Goal: Task Accomplishment & Management: Manage account settings

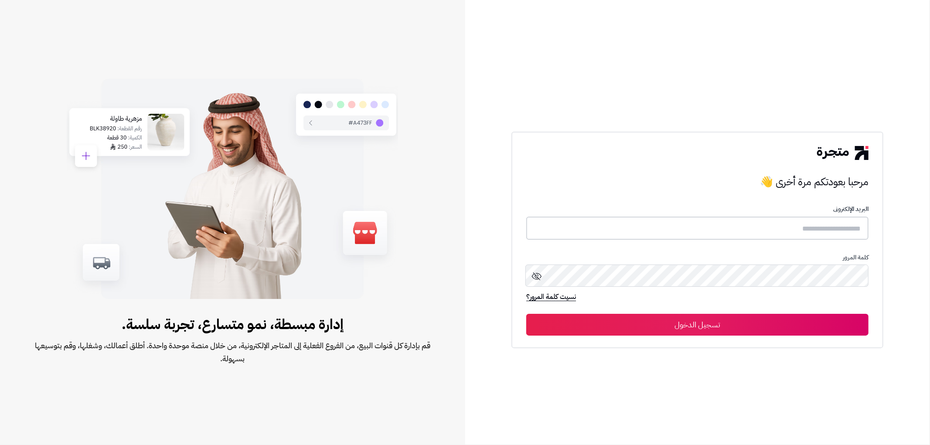
type input "*******"
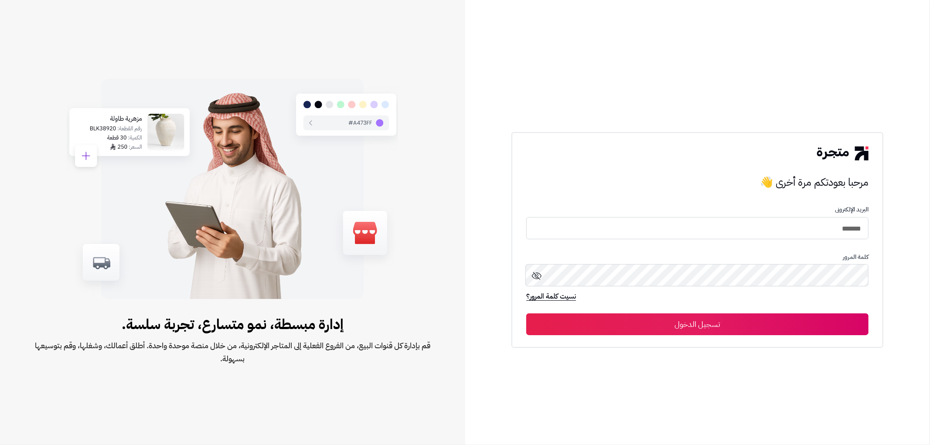
click at [762, 325] on button "تسجيل الدخول" at bounding box center [697, 325] width 342 height 22
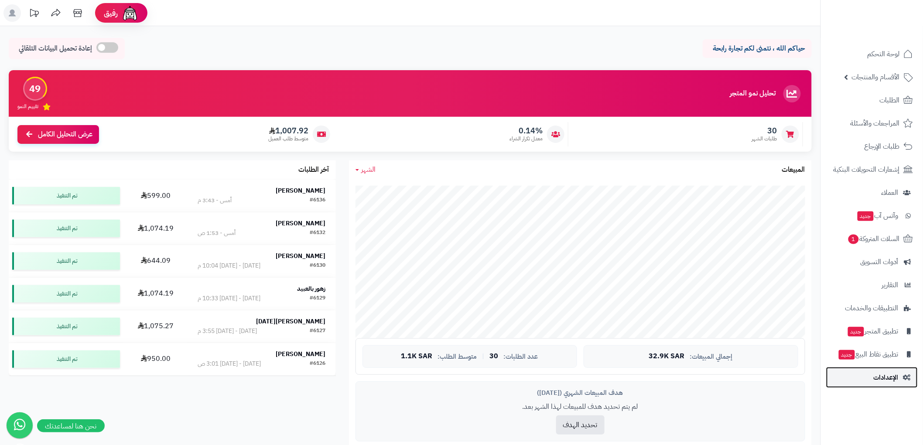
click at [869, 379] on link "الإعدادات" at bounding box center [872, 377] width 92 height 21
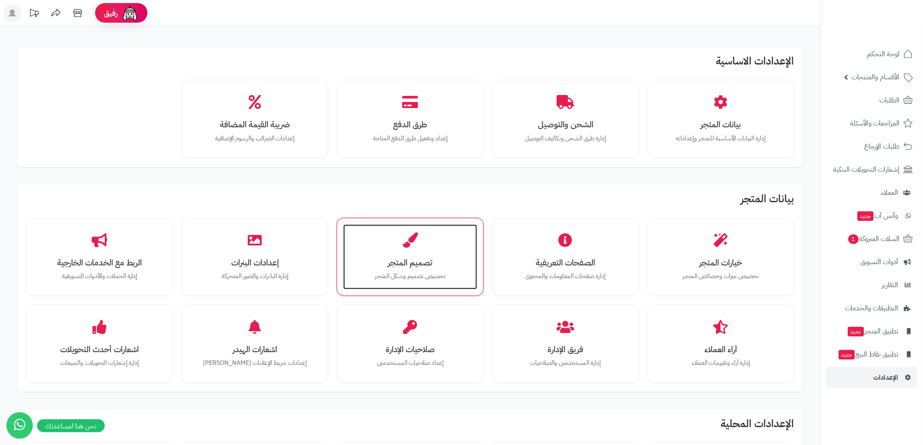
click at [445, 262] on h3 "تصميم المتجر" at bounding box center [410, 262] width 116 height 9
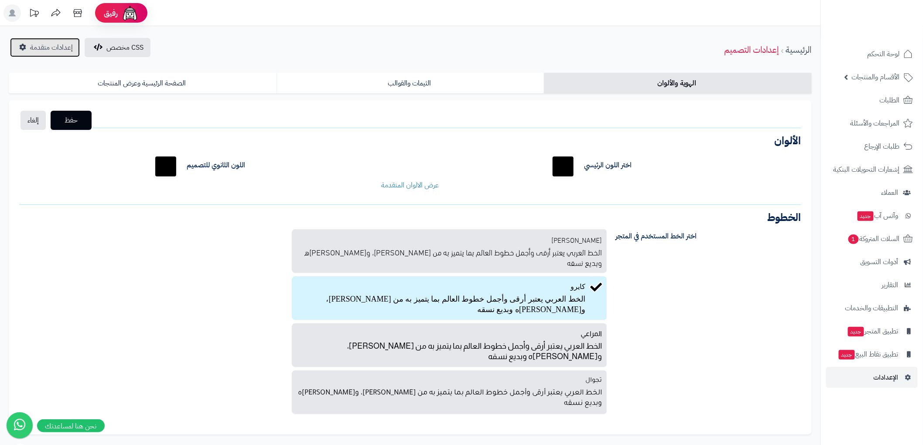
click at [42, 48] on span "إعدادات متقدمة" at bounding box center [51, 47] width 43 height 10
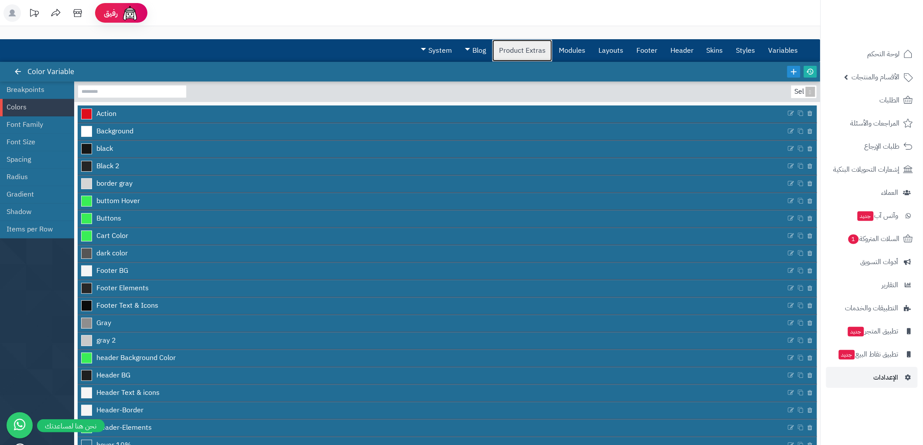
click at [524, 49] on link "Product Extras" at bounding box center [522, 51] width 60 height 22
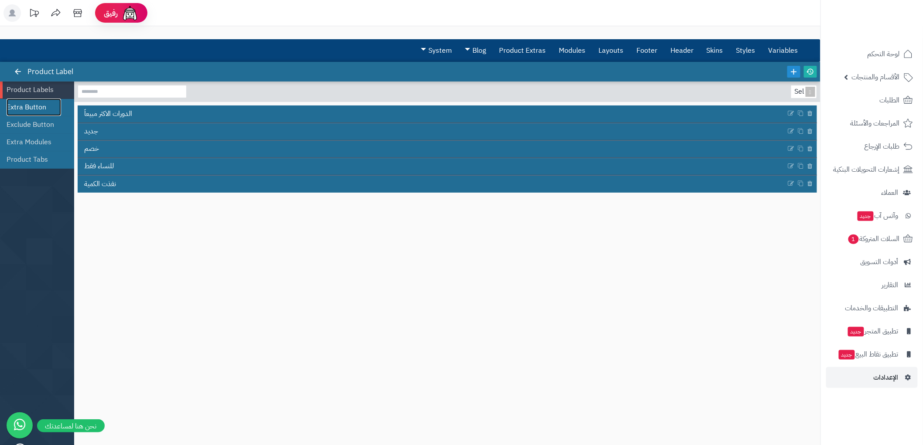
click at [34, 106] on link "Extra Button" at bounding box center [34, 107] width 55 height 17
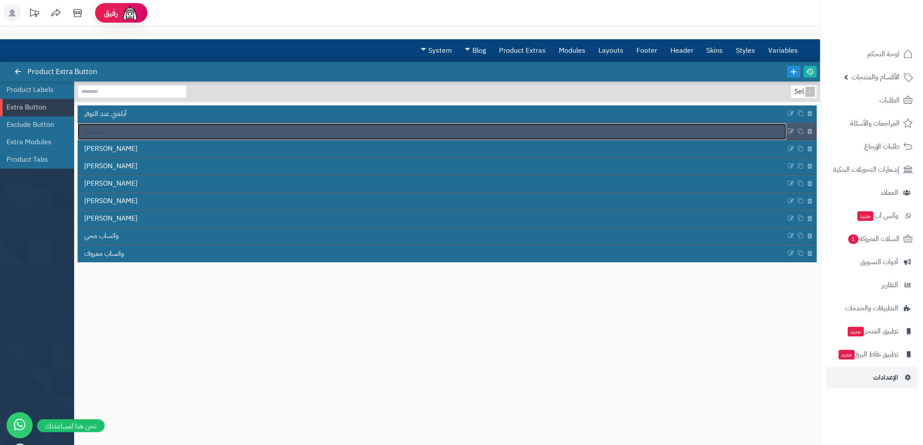
click at [101, 130] on span "تسجيل" at bounding box center [93, 131] width 19 height 10
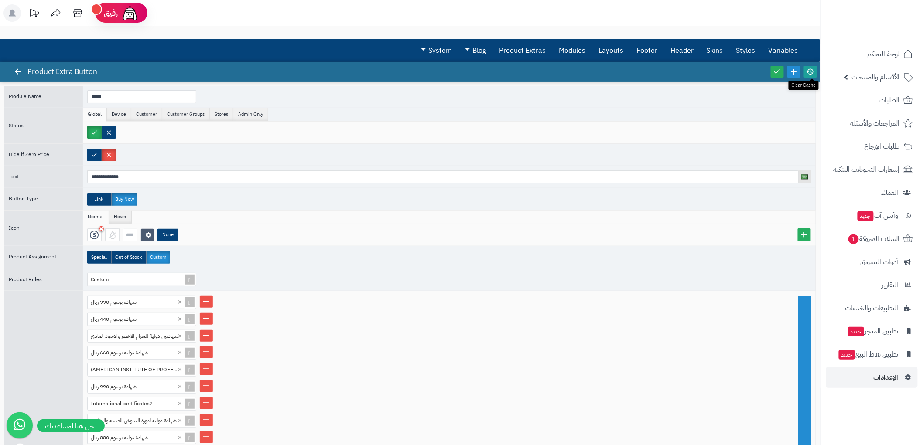
click at [814, 69] on link at bounding box center [810, 72] width 13 height 12
click at [23, 71] on link at bounding box center [17, 72] width 13 height 12
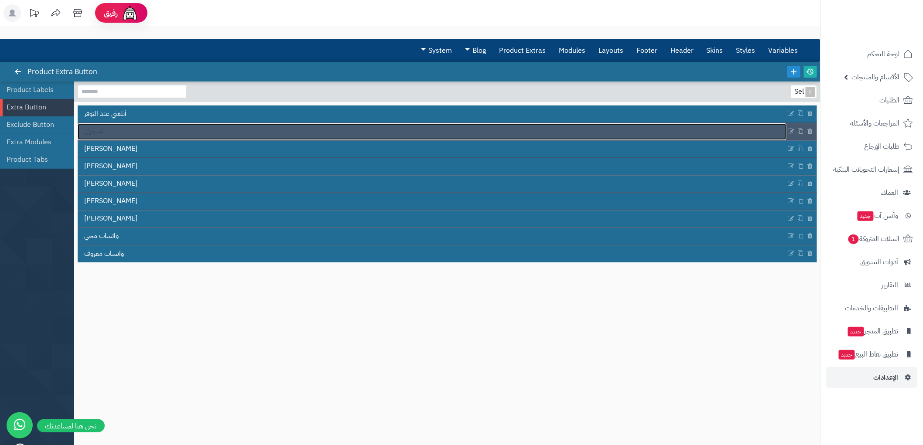
click at [113, 133] on link "تسجيل" at bounding box center [432, 131] width 709 height 17
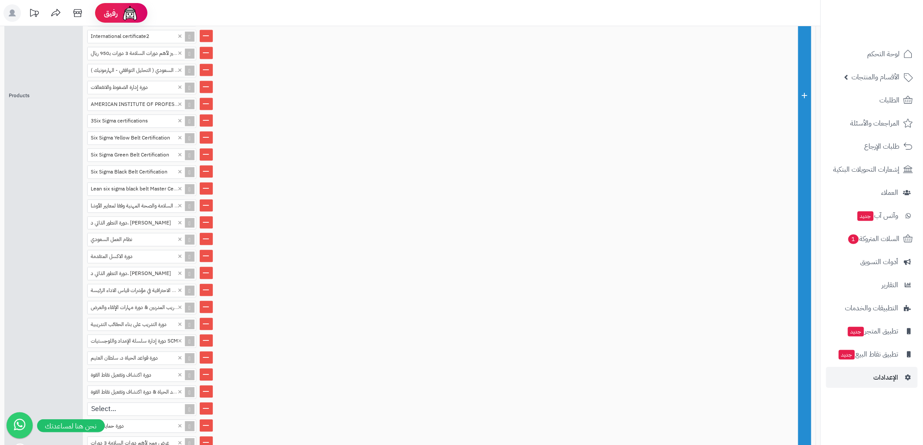
scroll to position [799, 0]
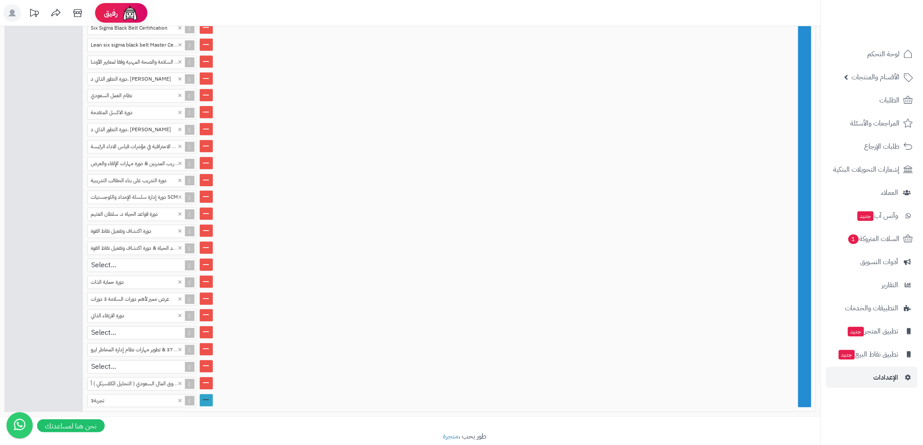
click at [206, 394] on link at bounding box center [206, 400] width 13 height 12
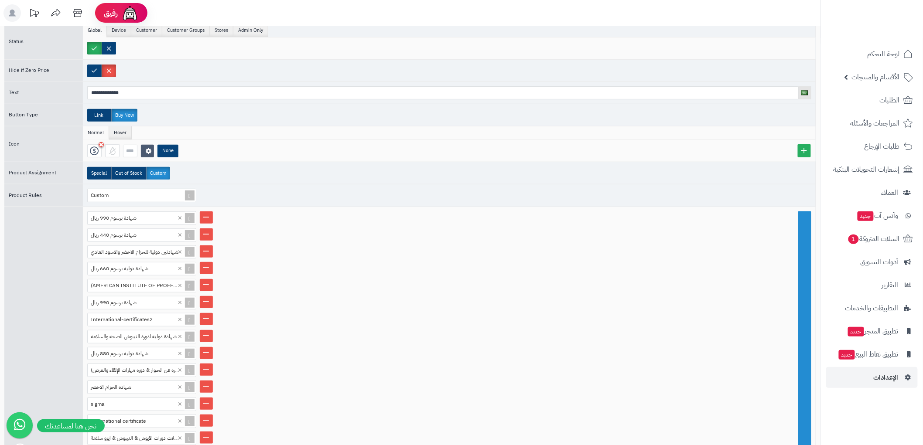
scroll to position [0, 0]
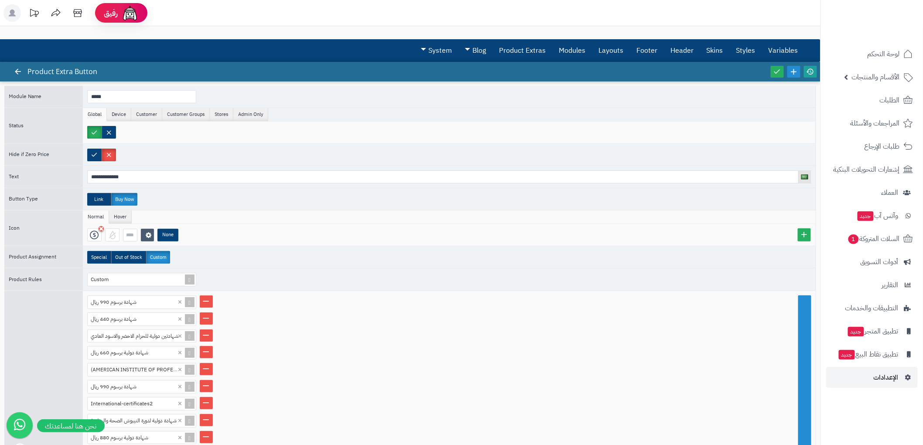
click at [810, 71] on icon at bounding box center [810, 72] width 8 height 8
click at [781, 72] on icon at bounding box center [777, 72] width 8 height 8
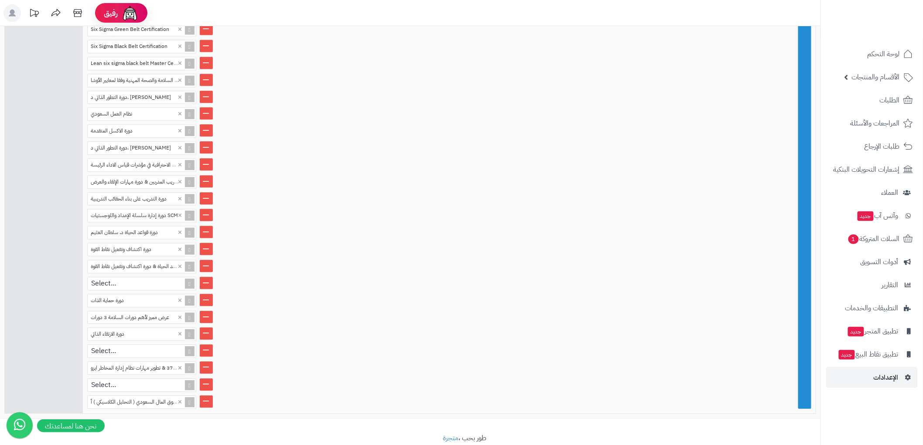
scroll to position [783, 0]
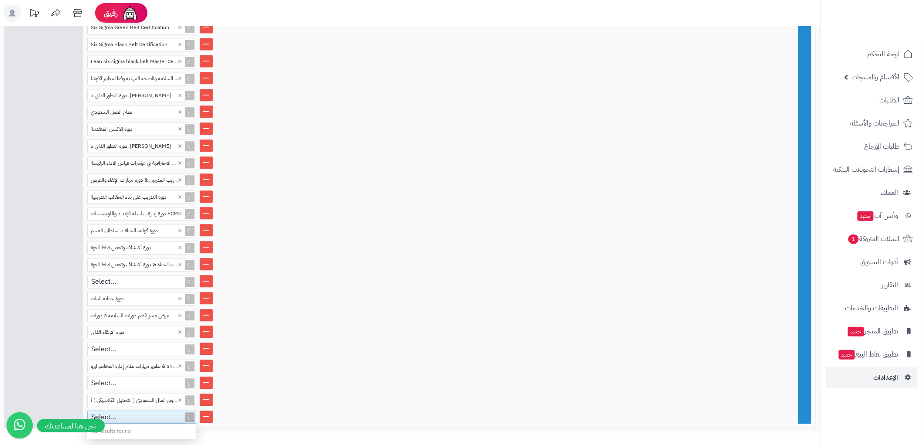
click at [162, 411] on div "Select..." at bounding box center [138, 417] width 101 height 13
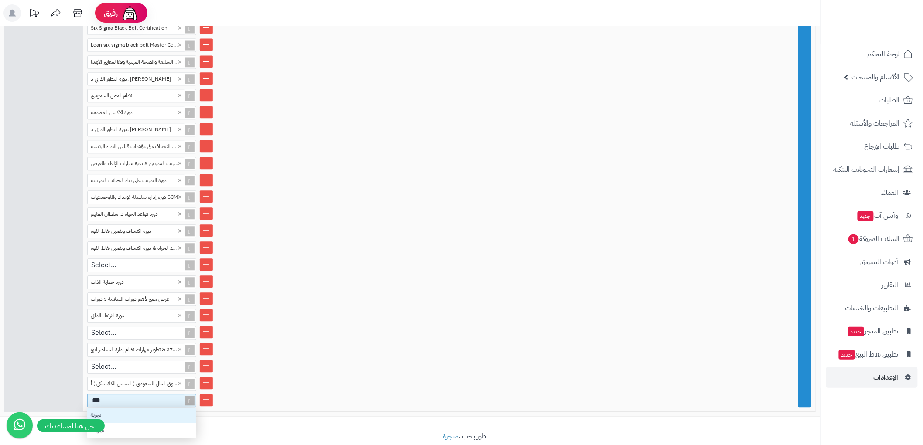
scroll to position [7, 7]
type input "*****"
click at [153, 423] on div "تجربة3" at bounding box center [141, 430] width 109 height 15
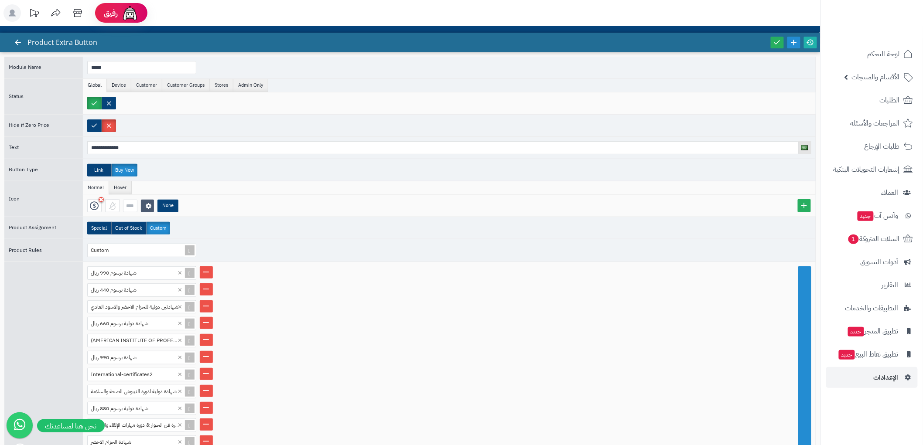
scroll to position [0, 0]
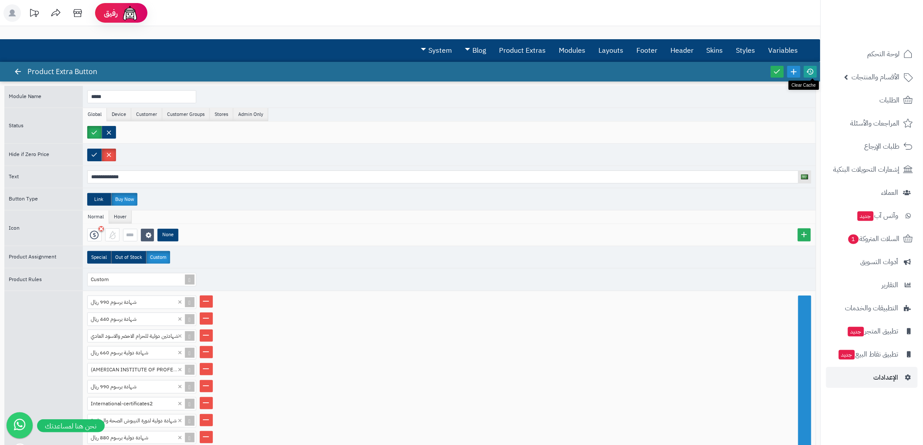
click at [812, 71] on icon at bounding box center [810, 72] width 8 height 8
click at [778, 71] on icon at bounding box center [777, 72] width 8 height 8
click at [20, 72] on icon at bounding box center [18, 72] width 8 height 8
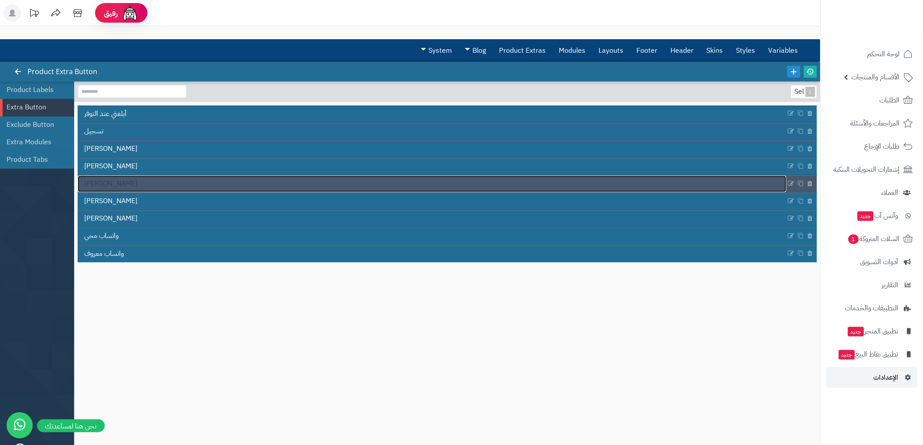
click at [118, 181] on span "واتساب عثمان" at bounding box center [110, 184] width 53 height 10
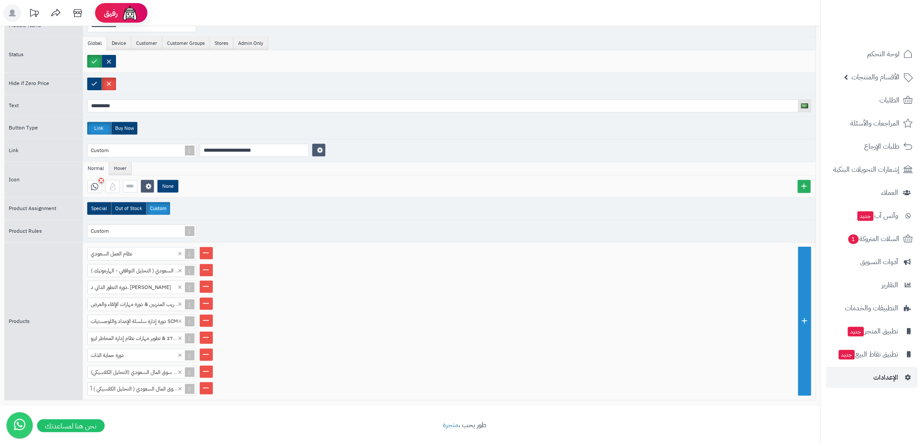
scroll to position [72, 0]
click at [802, 314] on link at bounding box center [804, 320] width 13 height 149
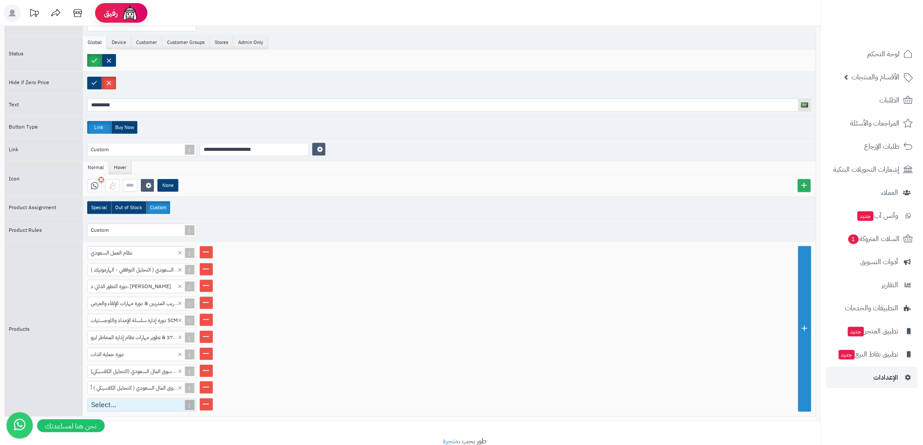
click at [133, 406] on div "Select..." at bounding box center [138, 405] width 101 height 13
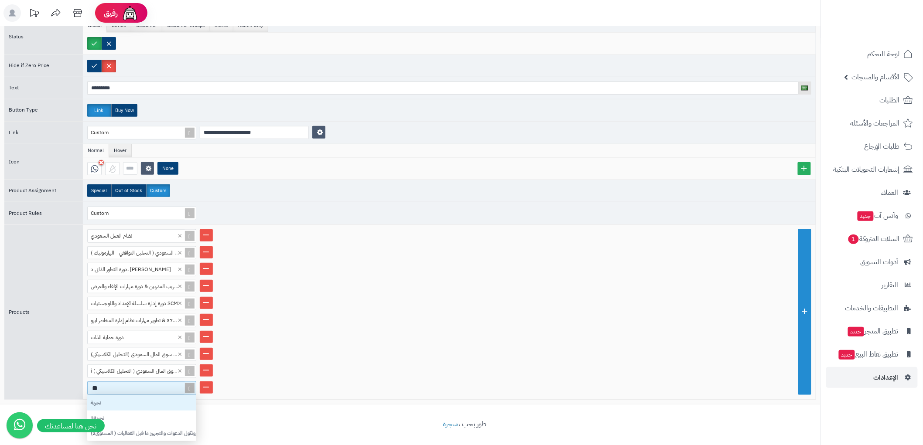
scroll to position [7, 7]
type input "*****"
click at [133, 411] on div "تجربة3" at bounding box center [141, 418] width 109 height 15
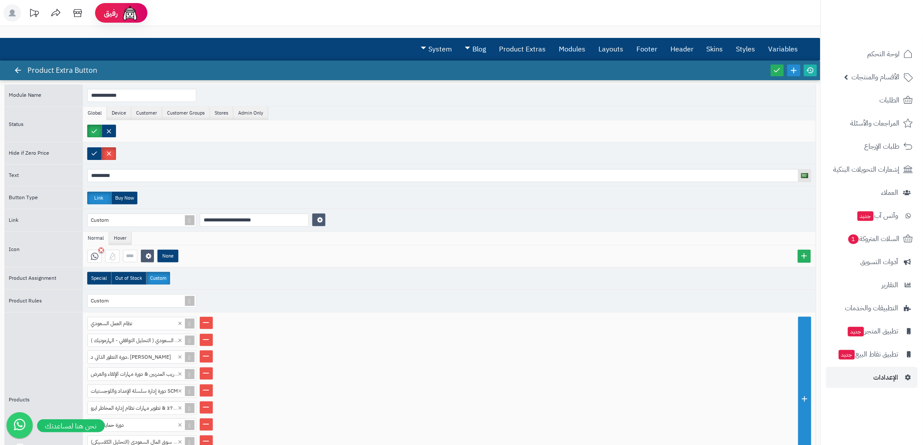
scroll to position [0, 0]
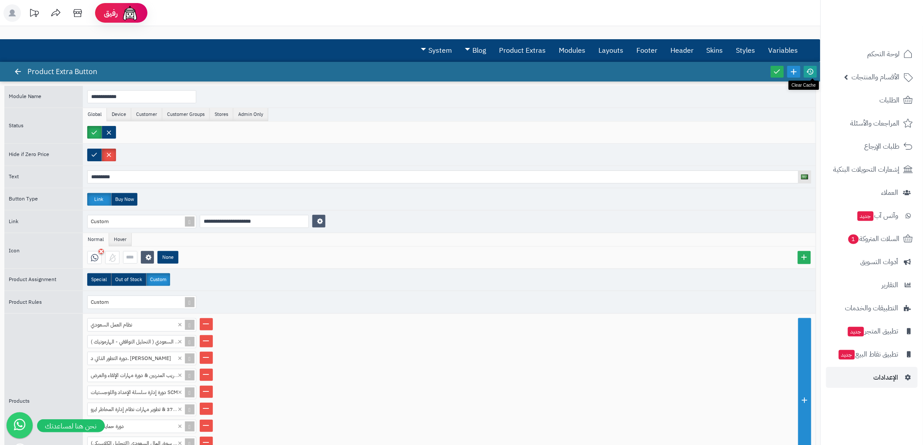
click at [809, 68] on icon at bounding box center [810, 72] width 8 height 8
click at [780, 67] on link at bounding box center [777, 72] width 13 height 12
click at [890, 54] on span "لوحة التحكم" at bounding box center [884, 54] width 32 height 12
